Goal: Task Accomplishment & Management: Complete application form

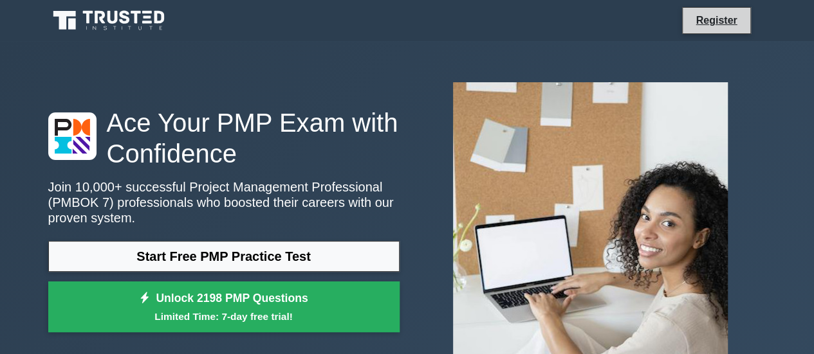
click at [696, 32] on li "Register" at bounding box center [716, 20] width 68 height 27
click at [723, 26] on link "Register" at bounding box center [716, 20] width 57 height 16
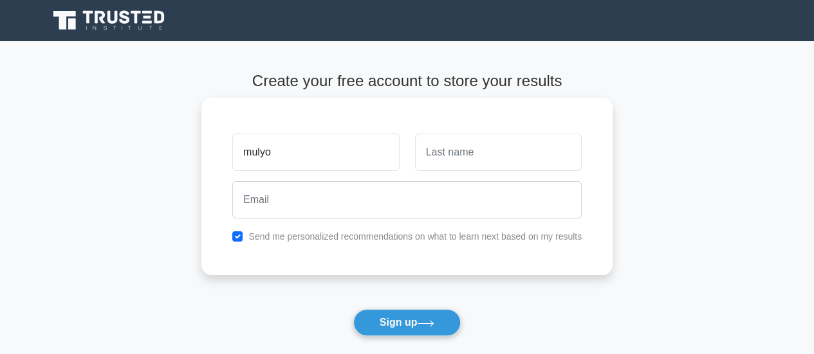
type input "mulyo"
click at [443, 159] on input "text" at bounding box center [498, 152] width 167 height 37
type input "efendi"
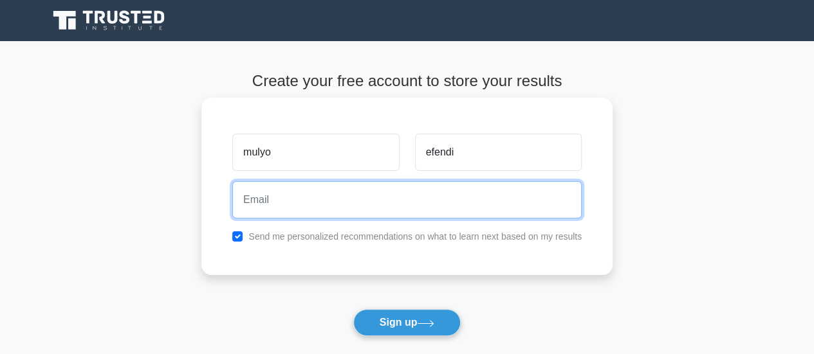
click at [338, 194] on input "email" at bounding box center [406, 199] width 349 height 37
type input "mulyoefendi@gmail.com"
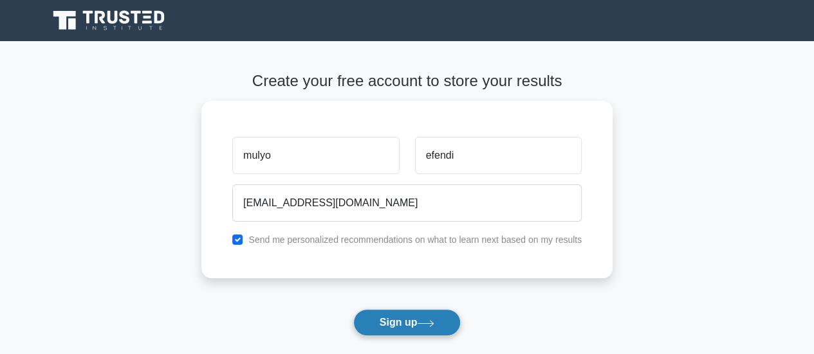
click at [407, 322] on button "Sign up" at bounding box center [407, 322] width 108 height 27
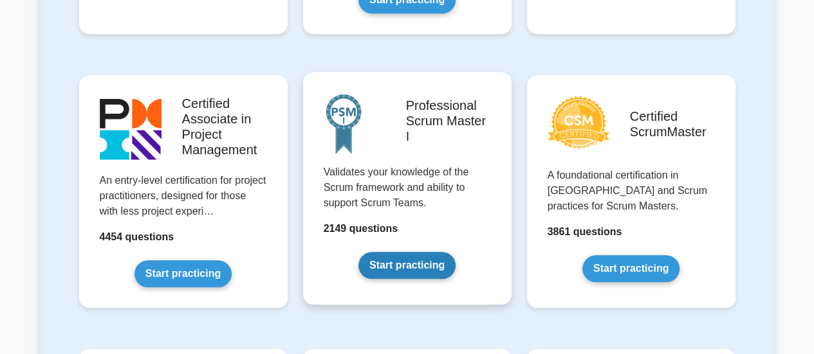
scroll to position [515, 0]
